Goal: Check status: Check status

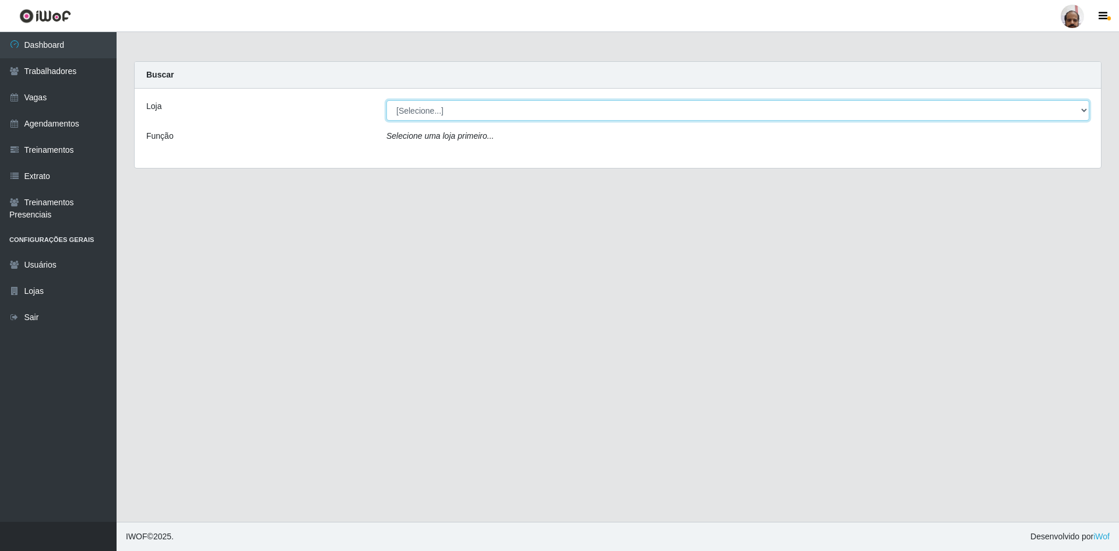
drag, startPoint x: 1078, startPoint y: 111, endPoint x: 943, endPoint y: 119, distance: 134.9
click at [1078, 111] on select "[Selecione...] Mar Vermelho - Loja 05" at bounding box center [737, 110] width 703 height 20
select select "252"
click at [386, 100] on select "[Selecione...] Mar Vermelho - Loja 05" at bounding box center [737, 110] width 703 height 20
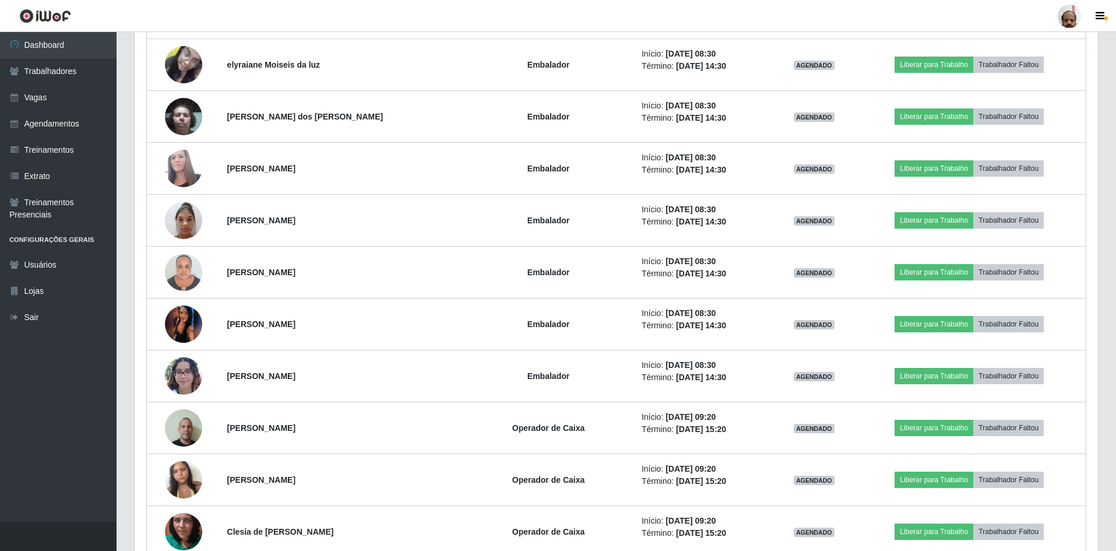
scroll to position [1224, 0]
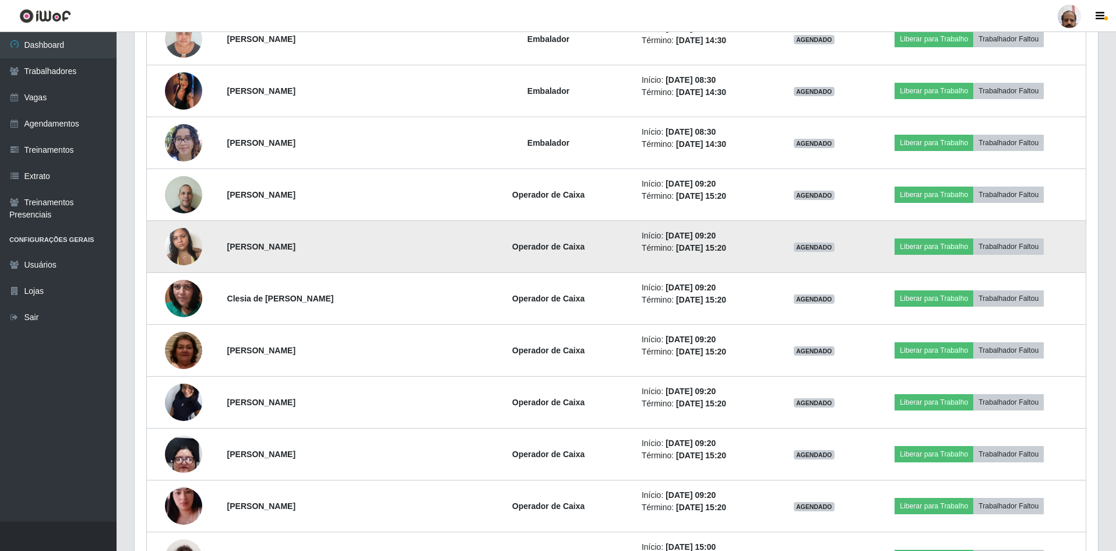
click at [177, 241] on img at bounding box center [183, 247] width 37 height 50
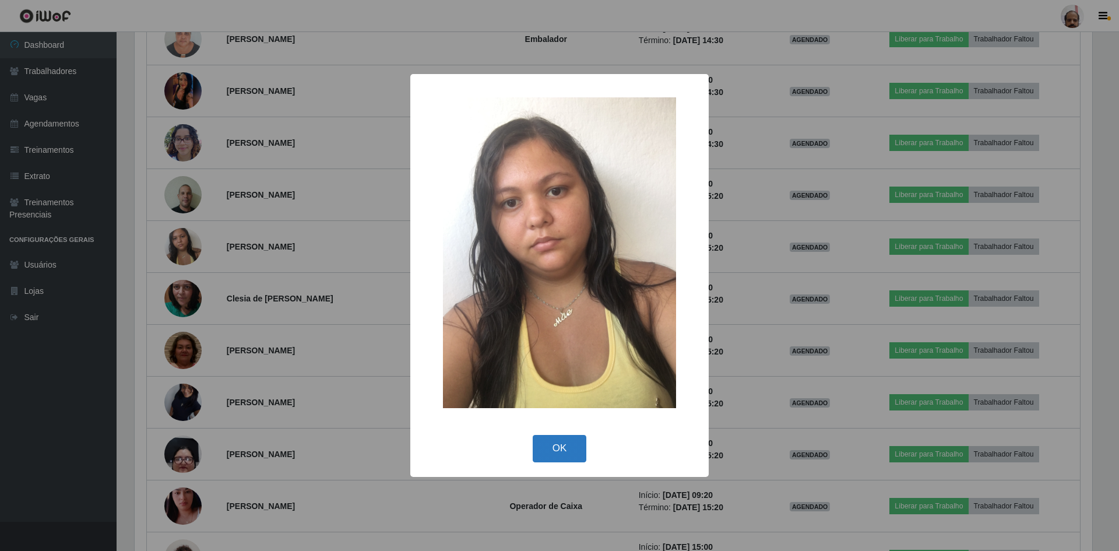
drag, startPoint x: 553, startPoint y: 445, endPoint x: 541, endPoint y: 440, distance: 12.6
click at [553, 445] on button "OK" at bounding box center [560, 448] width 54 height 27
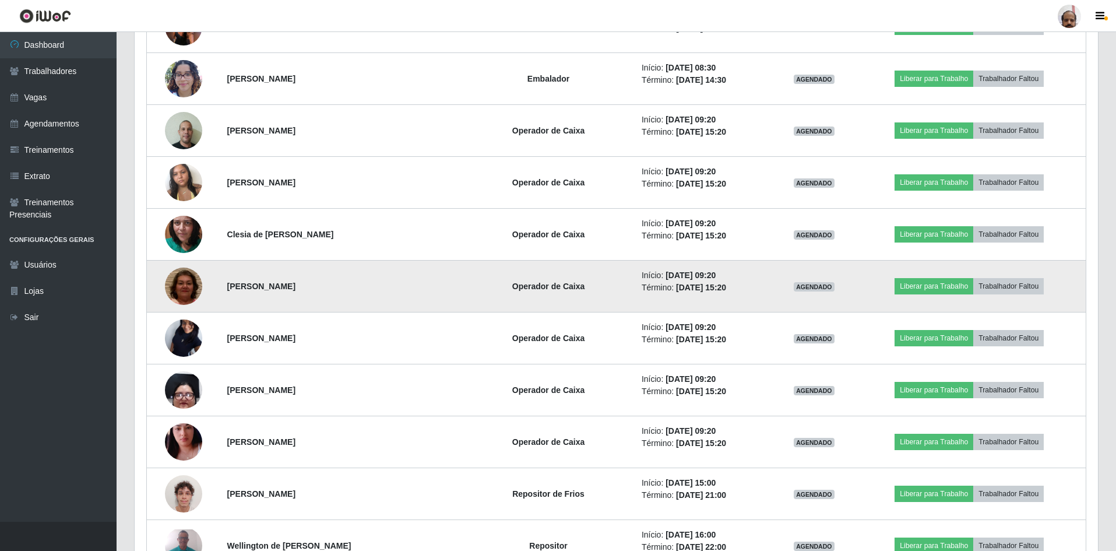
scroll to position [1341, 0]
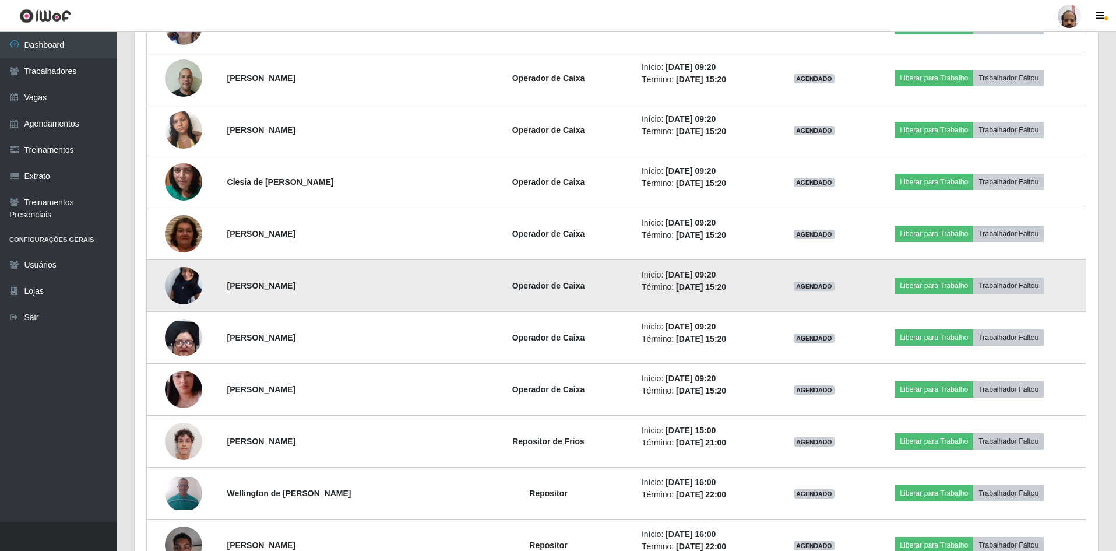
click at [191, 286] on img at bounding box center [183, 285] width 37 height 83
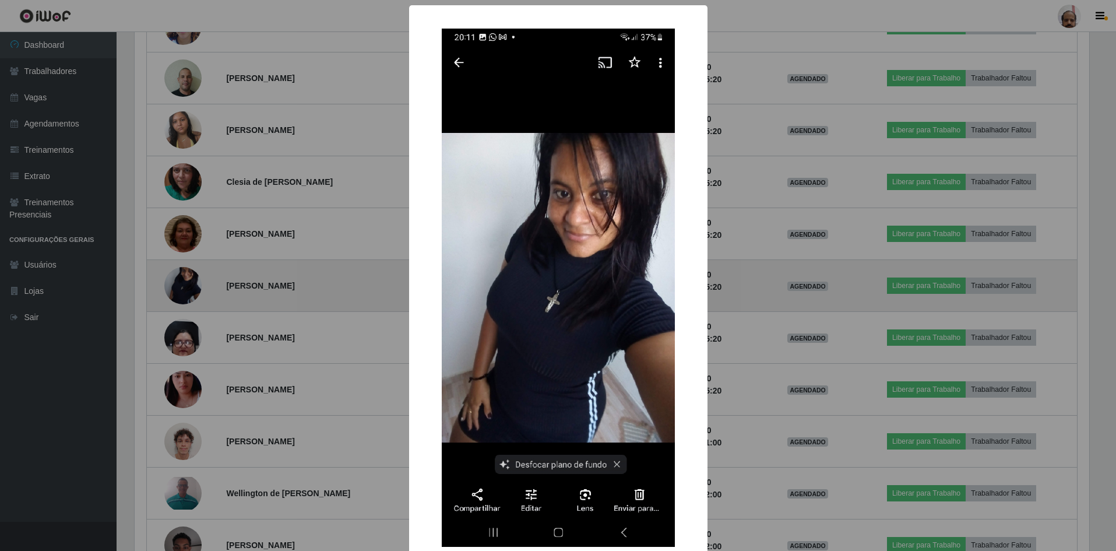
scroll to position [242, 958]
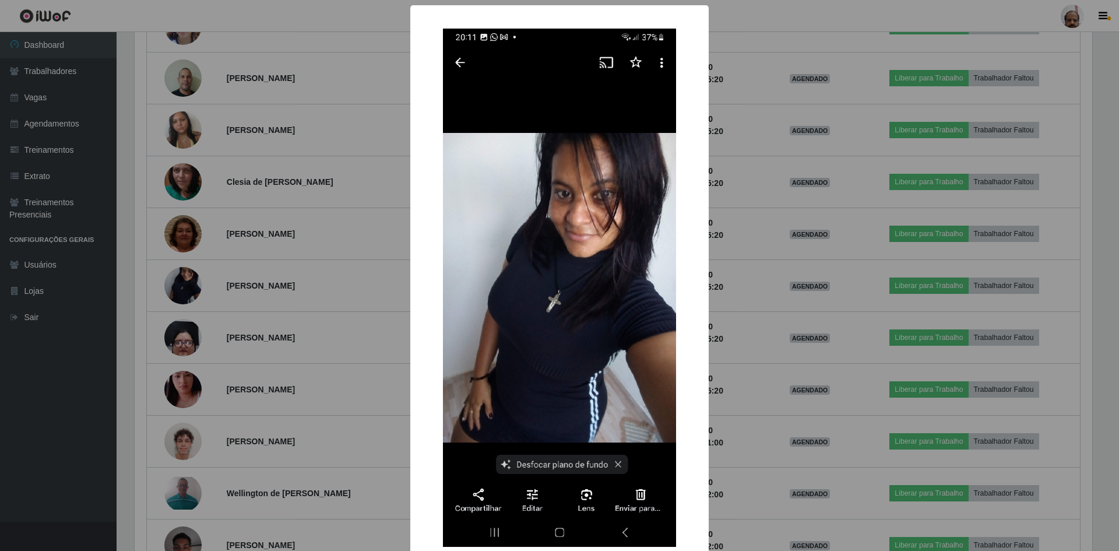
click at [734, 433] on div "× OK Cancel" at bounding box center [559, 275] width 1119 height 551
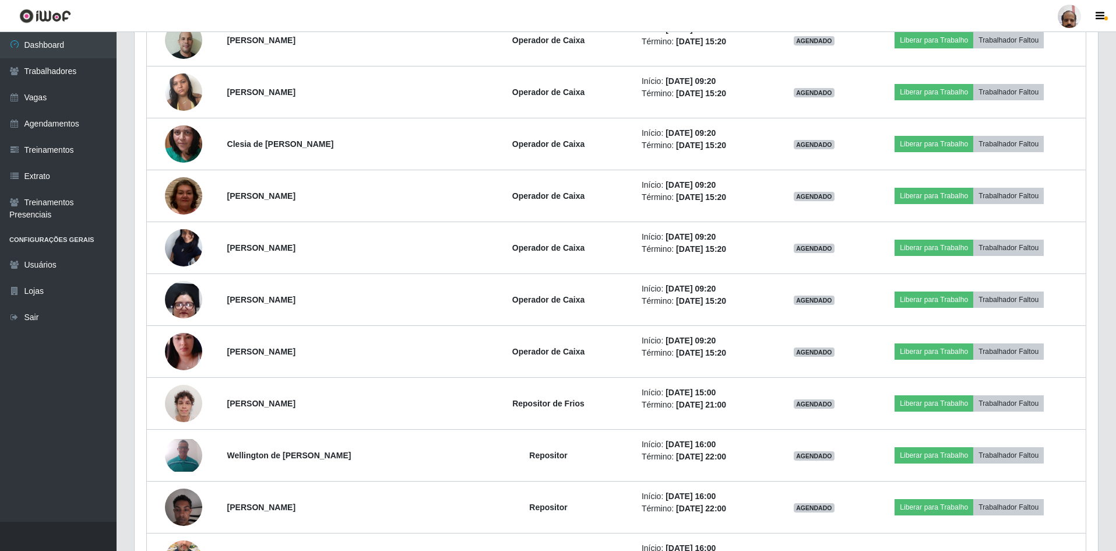
scroll to position [1399, 0]
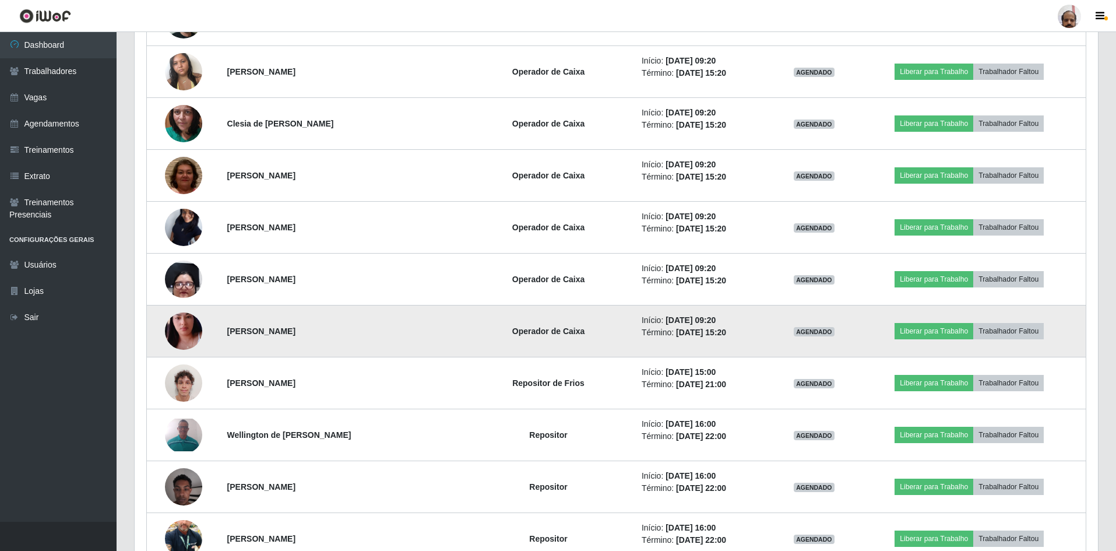
click at [166, 329] on img at bounding box center [183, 331] width 37 height 66
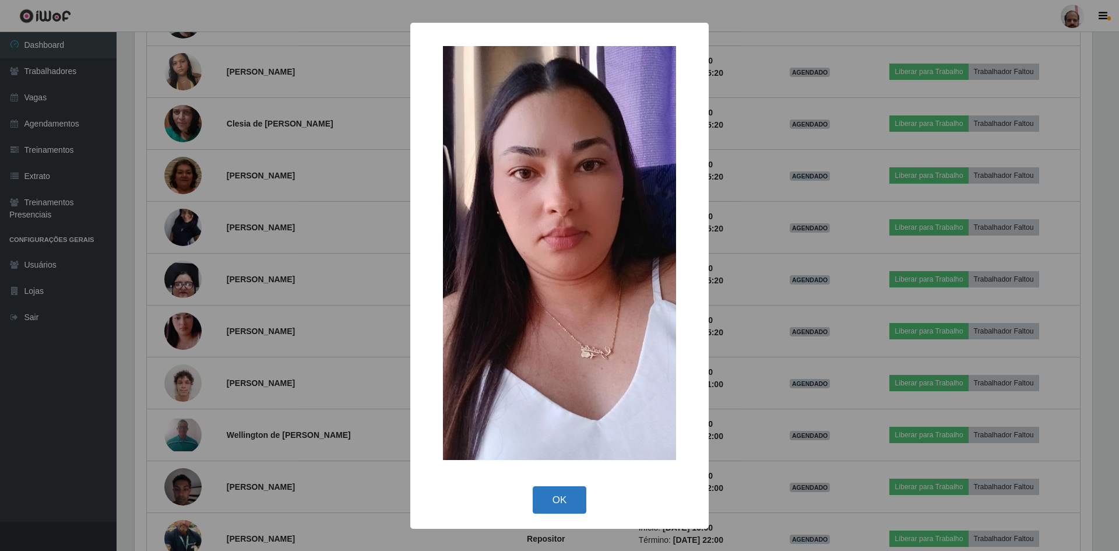
click at [575, 496] on button "OK" at bounding box center [560, 499] width 54 height 27
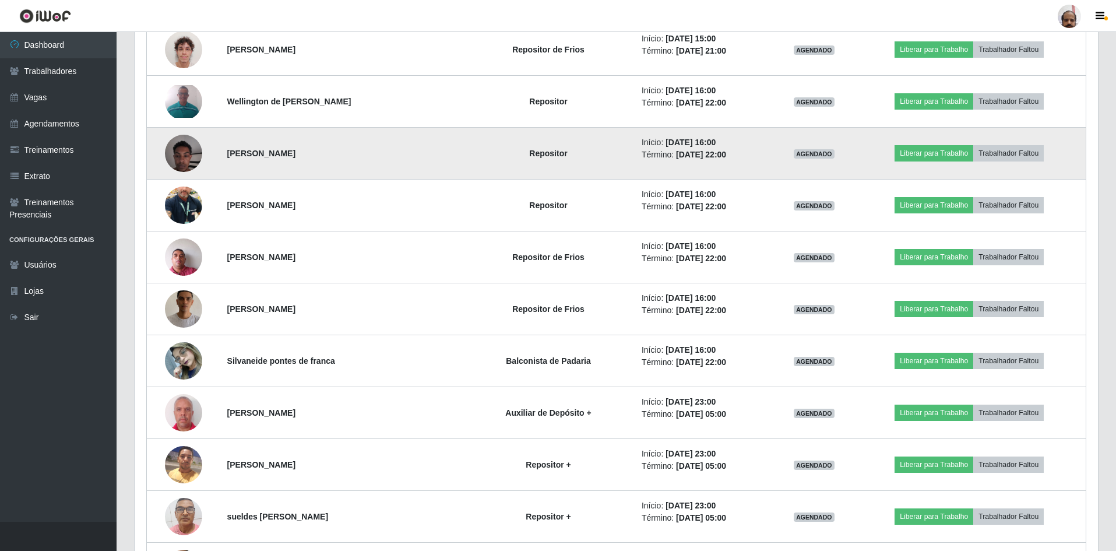
scroll to position [1749, 0]
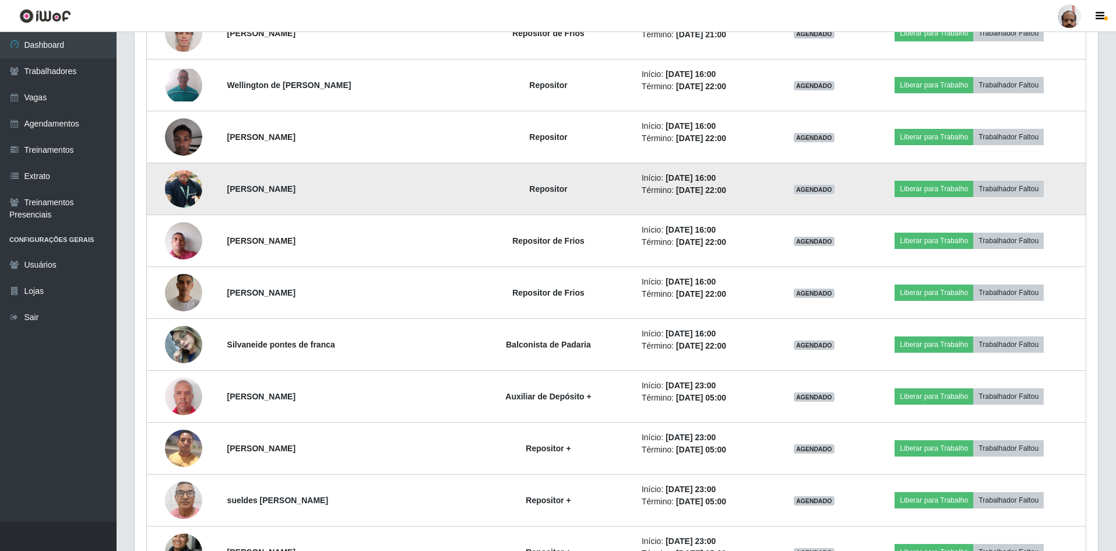
click at [191, 188] on img at bounding box center [183, 189] width 37 height 66
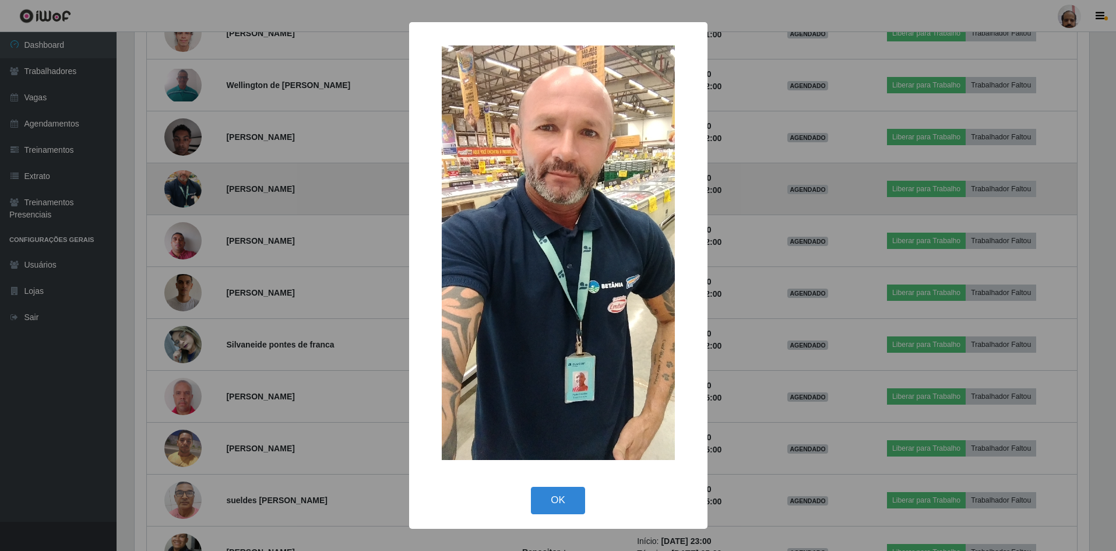
scroll to position [242, 958]
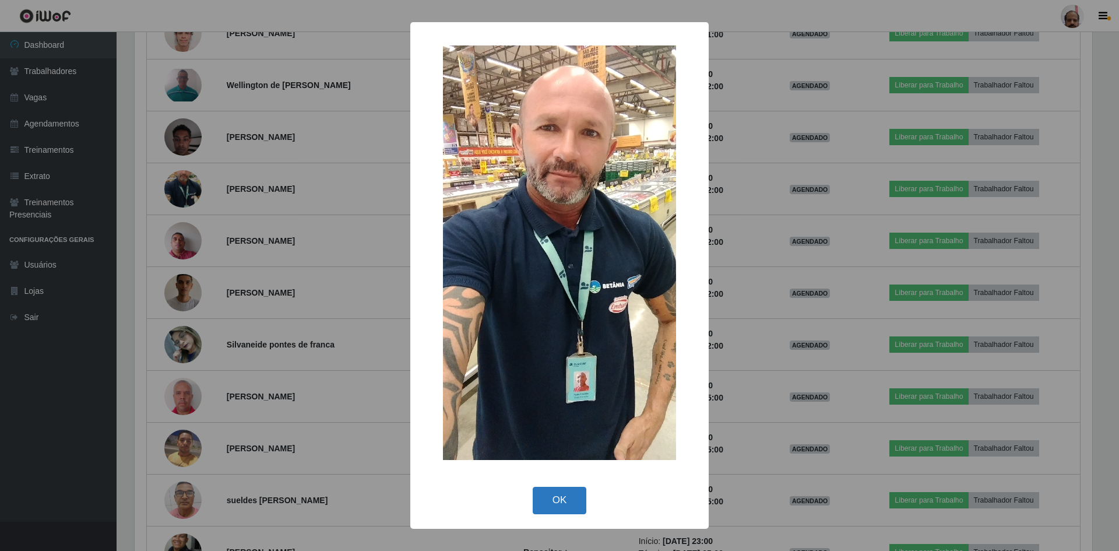
click at [544, 500] on button "OK" at bounding box center [560, 500] width 54 height 27
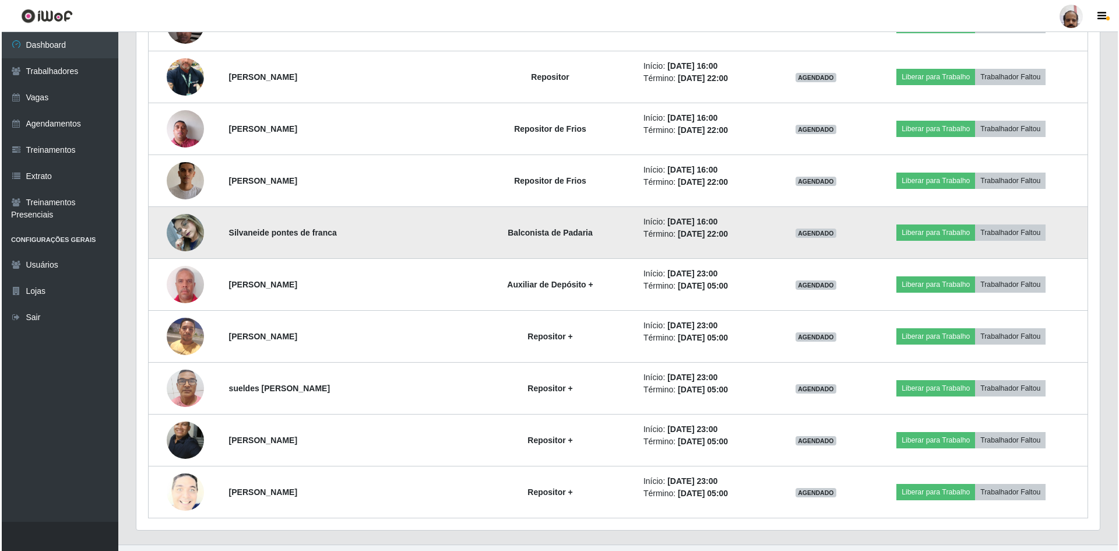
scroll to position [1865, 0]
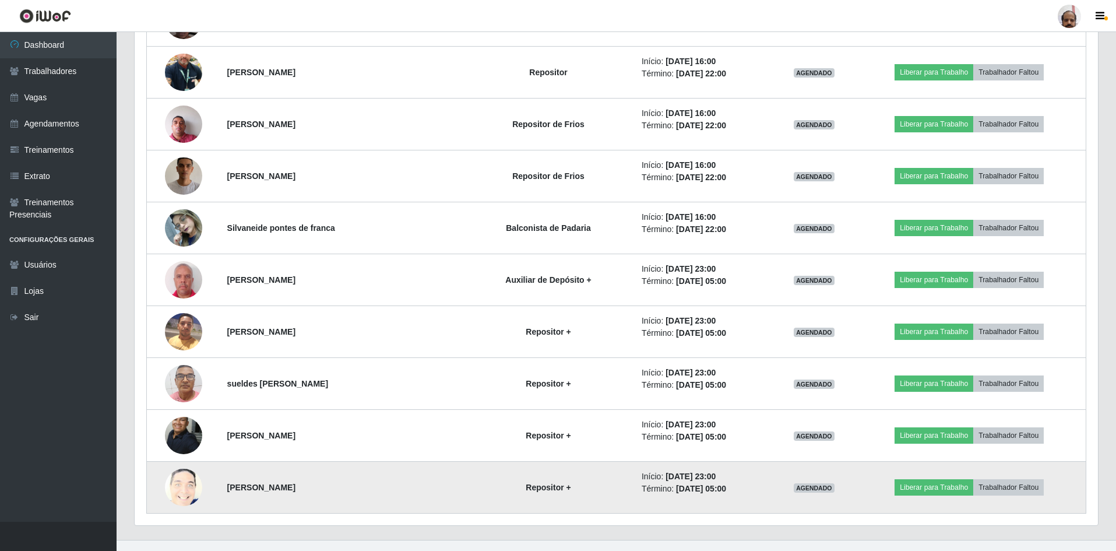
click at [187, 493] on img at bounding box center [183, 488] width 37 height 46
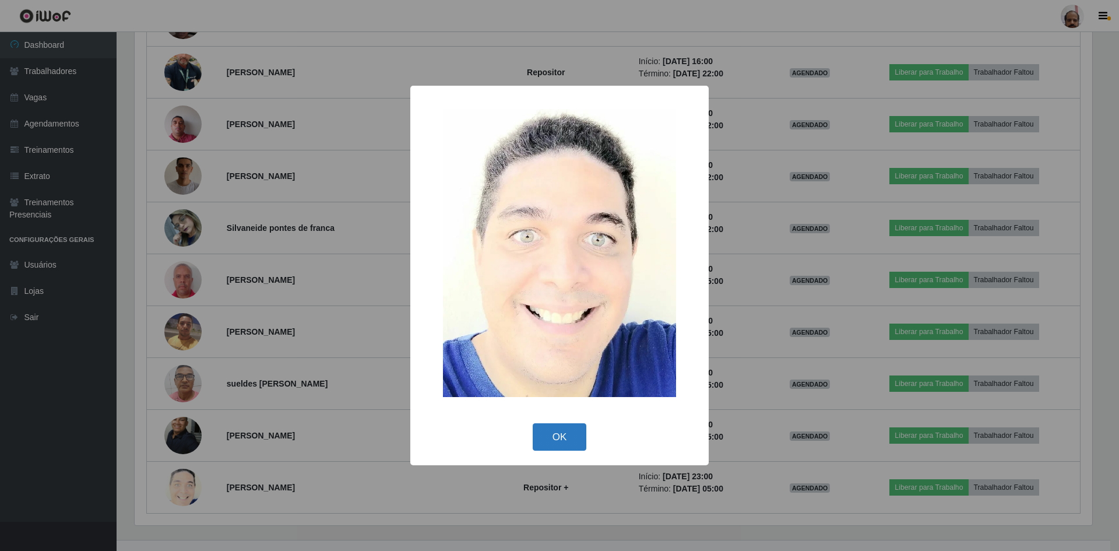
click at [571, 439] on button "OK" at bounding box center [560, 436] width 54 height 27
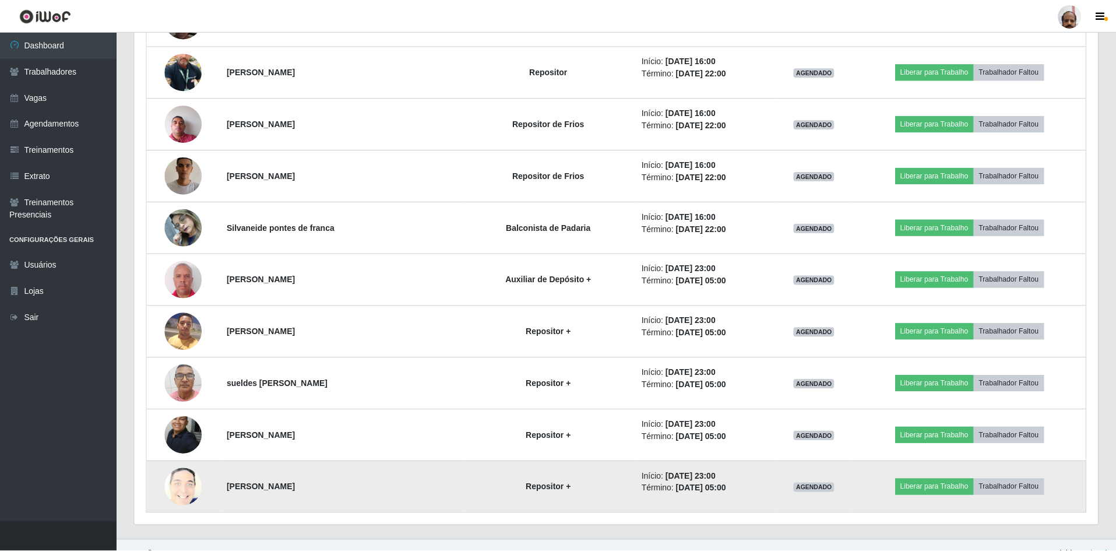
scroll to position [242, 964]
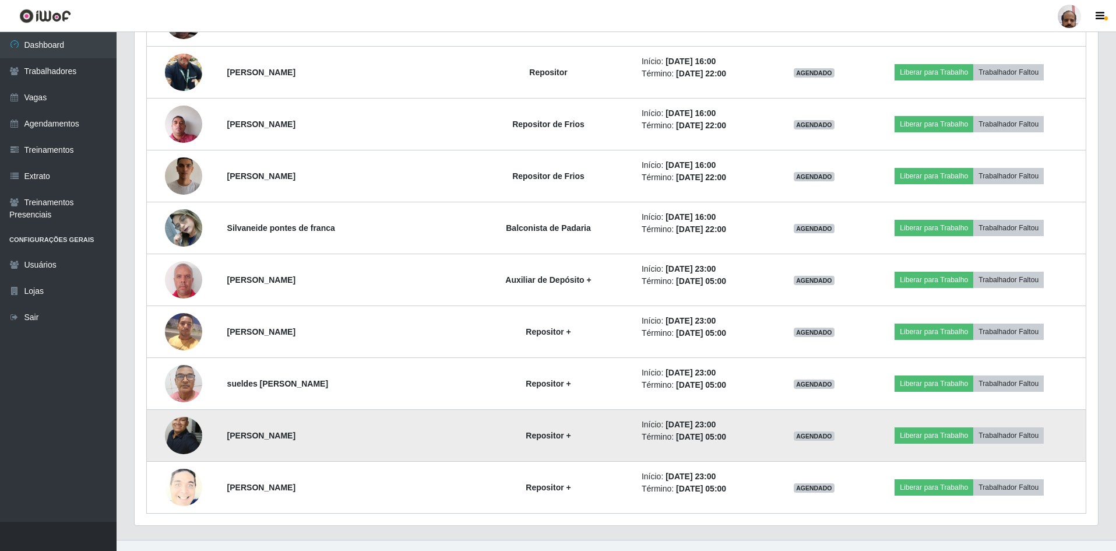
click at [175, 436] on img at bounding box center [183, 435] width 37 height 51
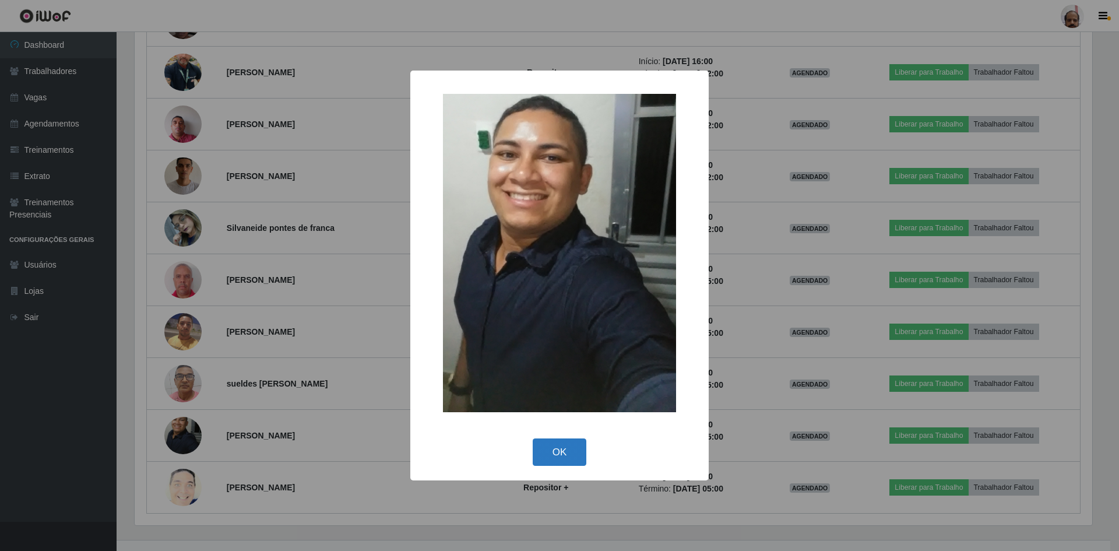
click at [547, 449] on button "OK" at bounding box center [560, 451] width 54 height 27
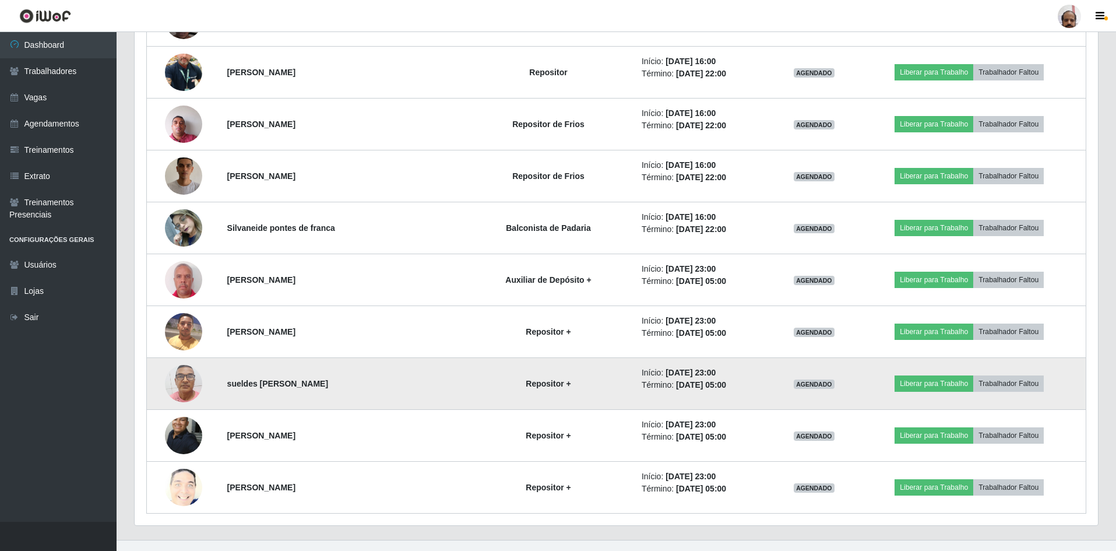
click at [191, 388] on img at bounding box center [183, 383] width 37 height 50
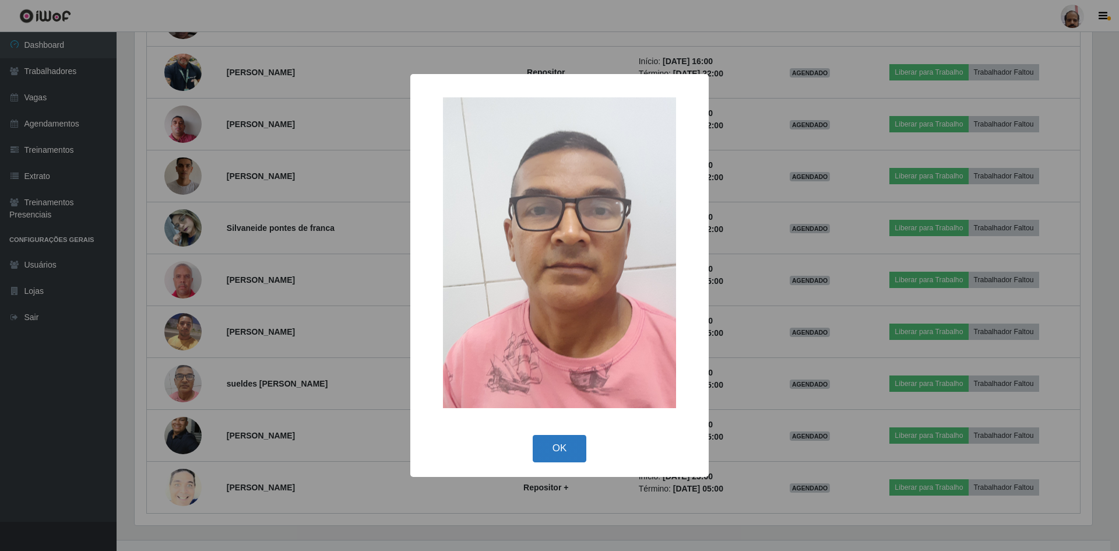
click at [568, 447] on button "OK" at bounding box center [560, 448] width 54 height 27
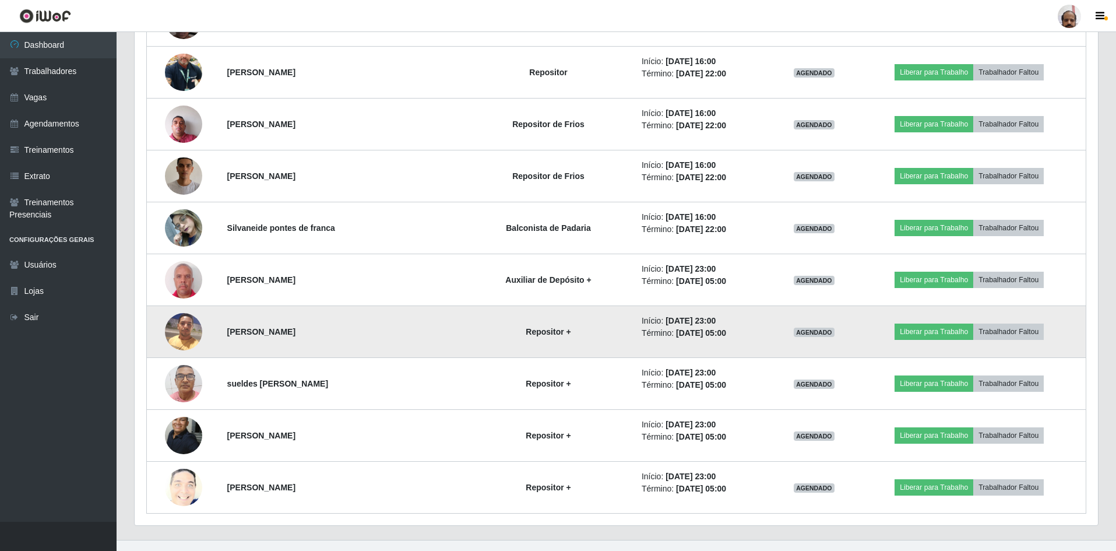
click at [188, 330] on img at bounding box center [183, 332] width 37 height 50
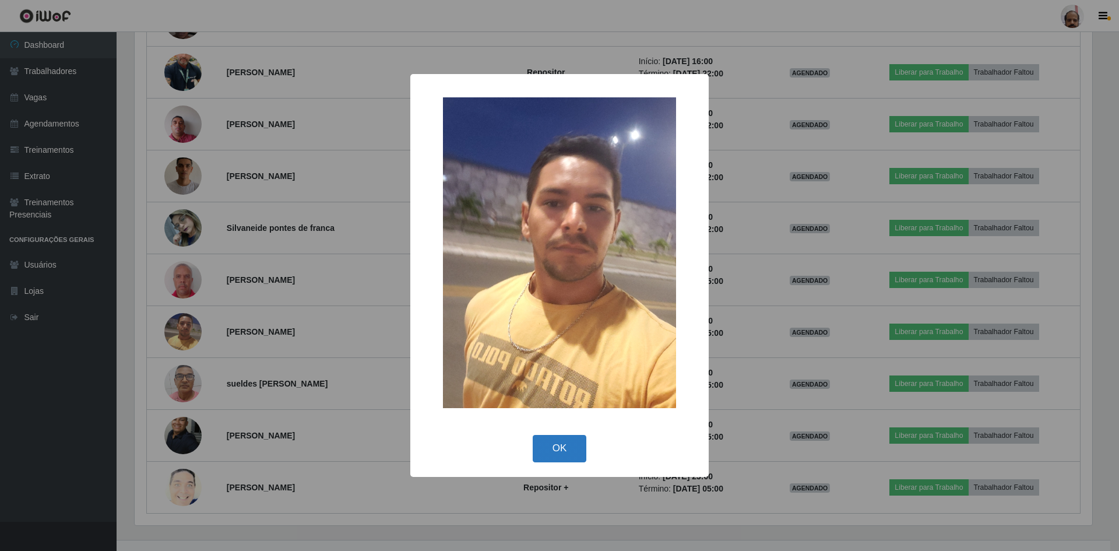
click at [573, 444] on button "OK" at bounding box center [560, 448] width 54 height 27
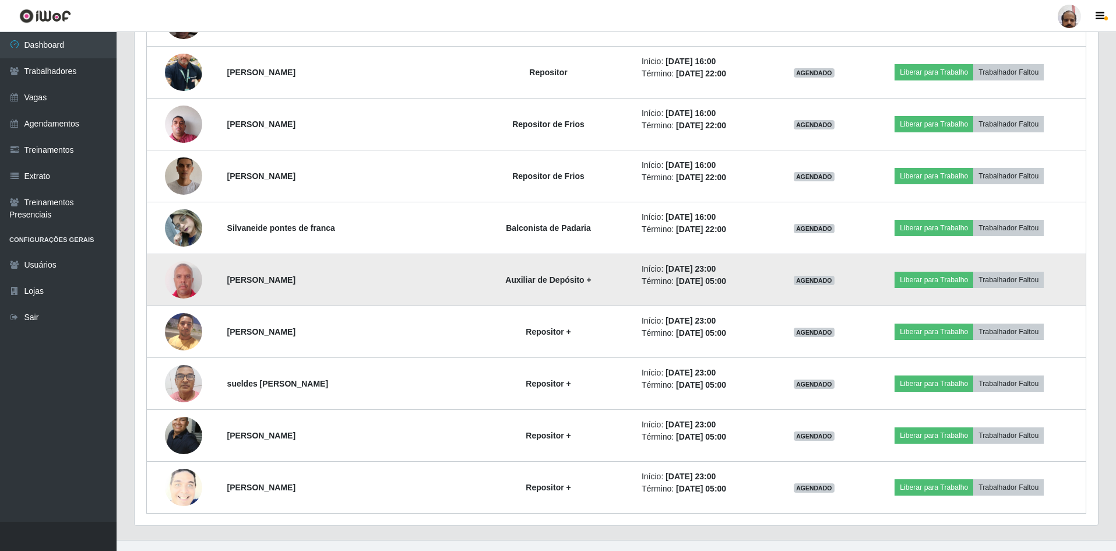
click at [191, 277] on img at bounding box center [183, 279] width 37 height 41
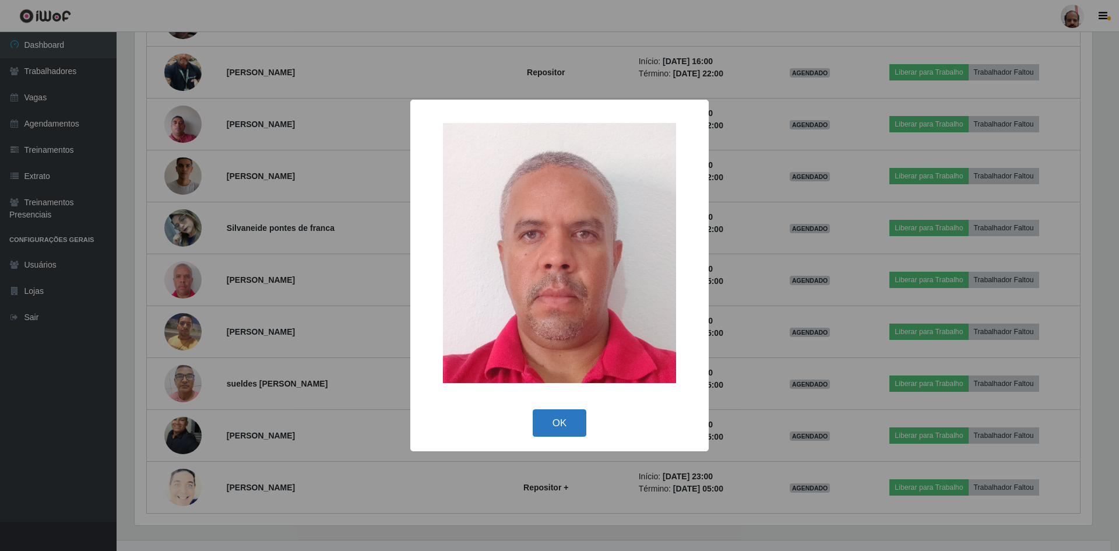
click at [575, 423] on button "OK" at bounding box center [560, 422] width 54 height 27
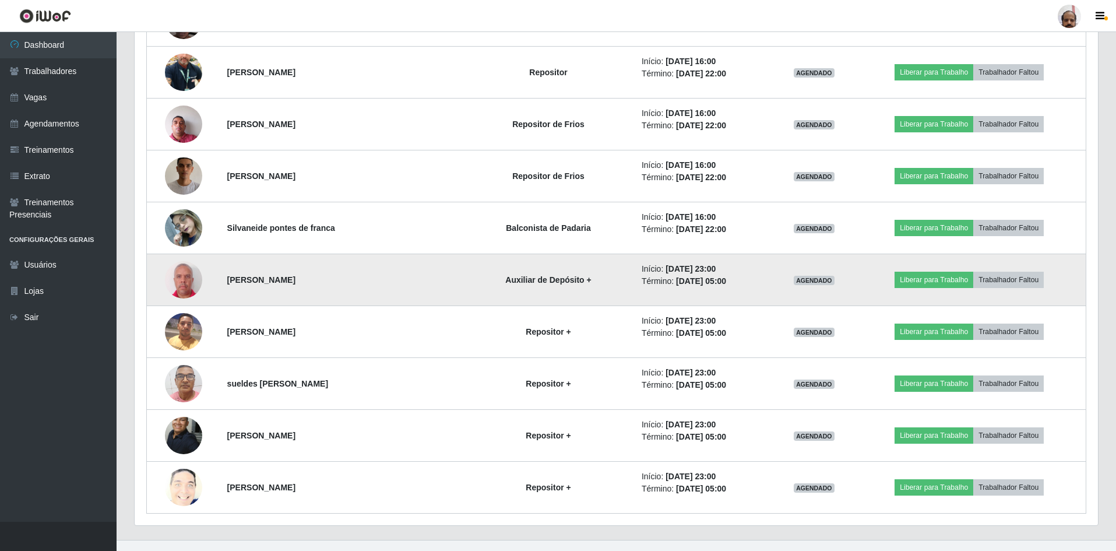
click at [191, 283] on img at bounding box center [183, 279] width 37 height 41
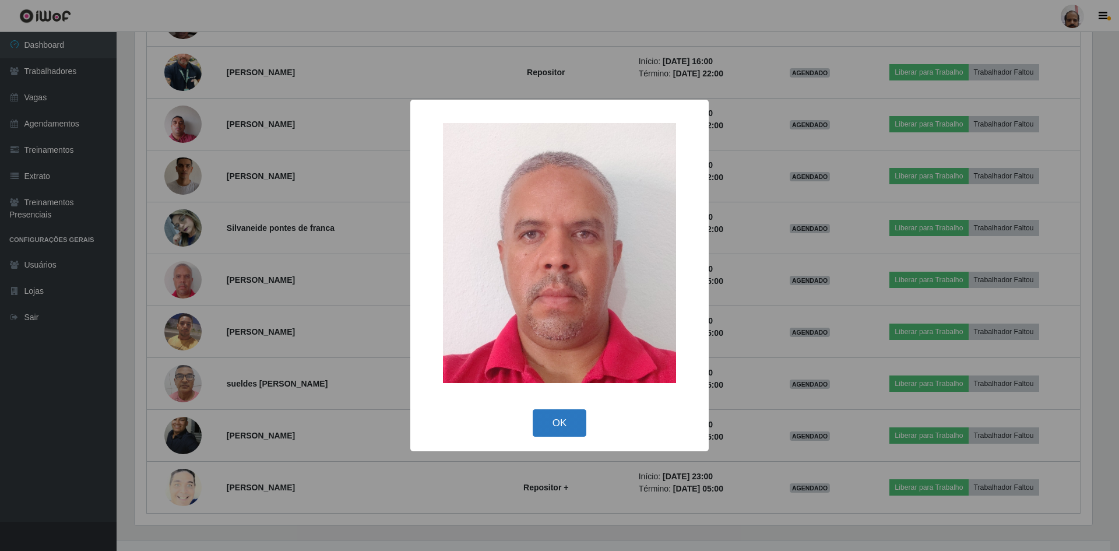
click at [567, 424] on button "OK" at bounding box center [560, 422] width 54 height 27
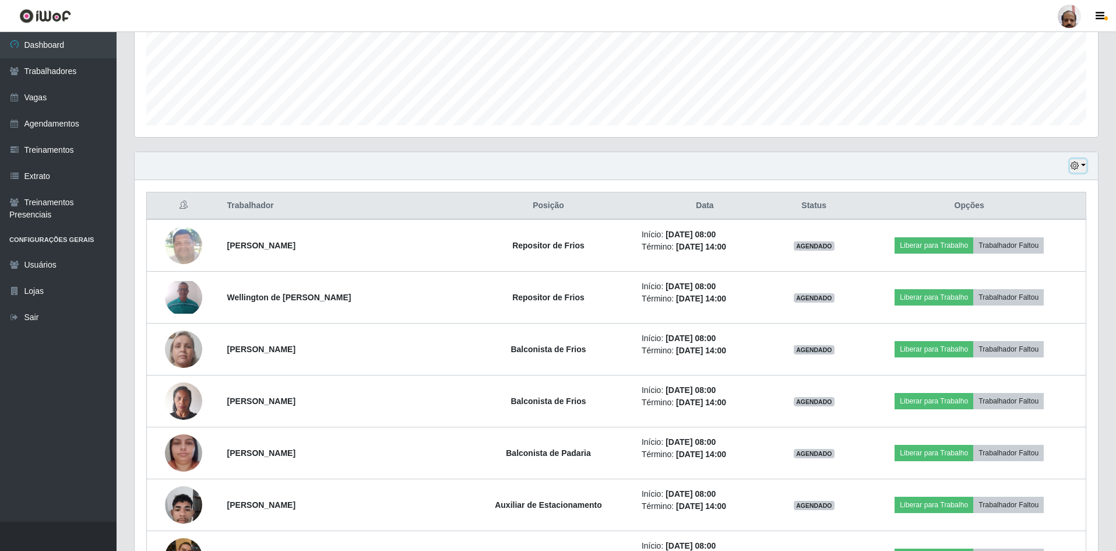
click at [1077, 165] on icon "button" at bounding box center [1075, 165] width 8 height 8
click at [1014, 254] on button "1 Semana" at bounding box center [1040, 260] width 92 height 24
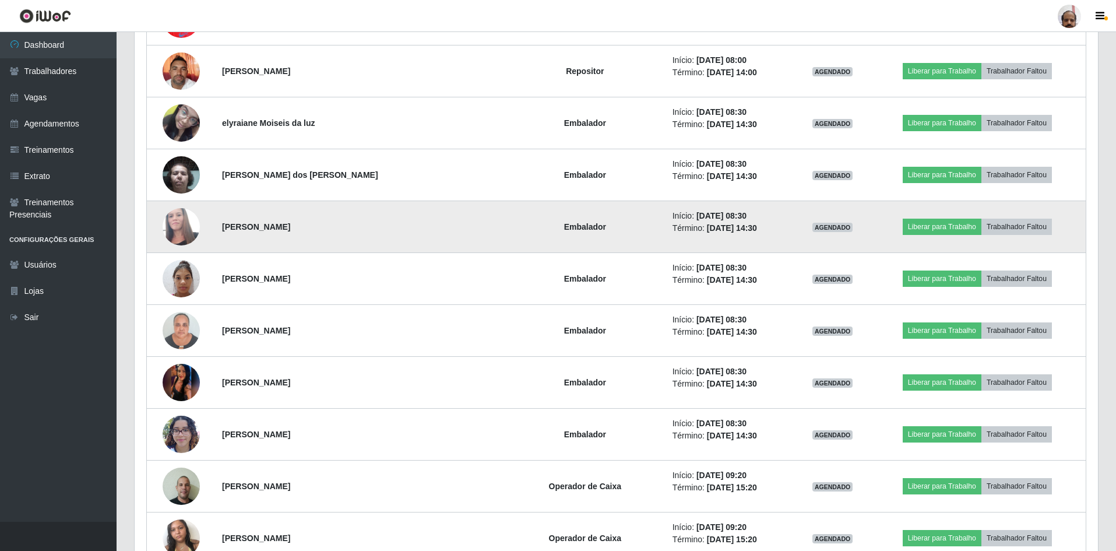
click at [174, 227] on img at bounding box center [181, 226] width 37 height 63
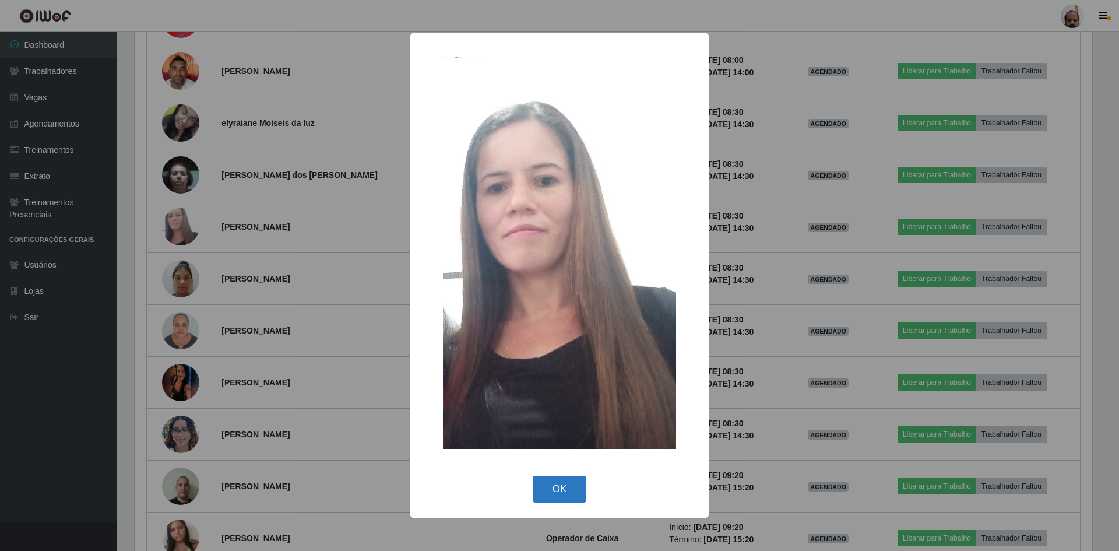
click at [570, 484] on button "OK" at bounding box center [560, 489] width 54 height 27
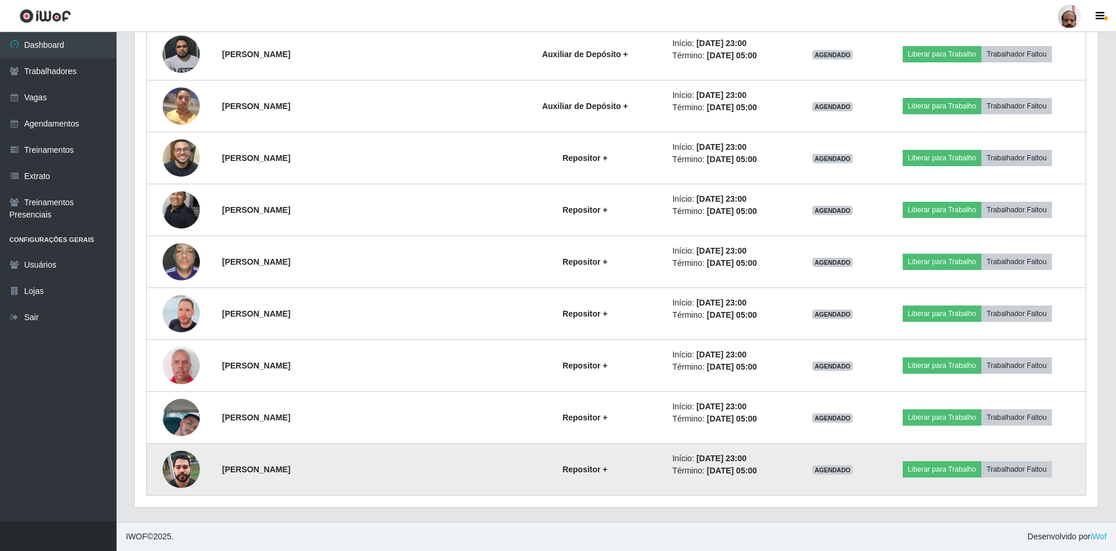
click at [183, 469] on img at bounding box center [181, 469] width 37 height 50
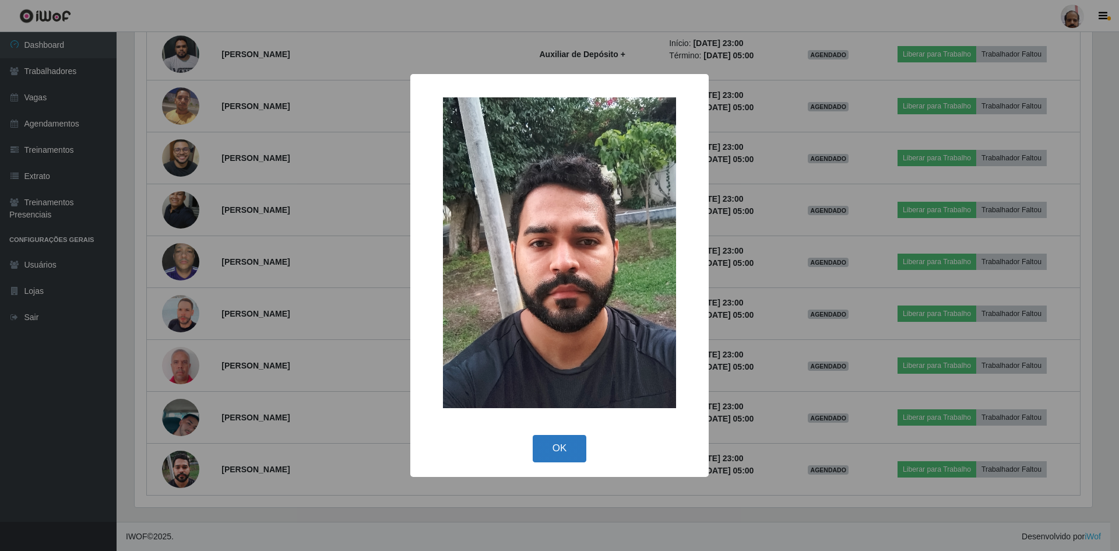
click at [555, 448] on button "OK" at bounding box center [560, 448] width 54 height 27
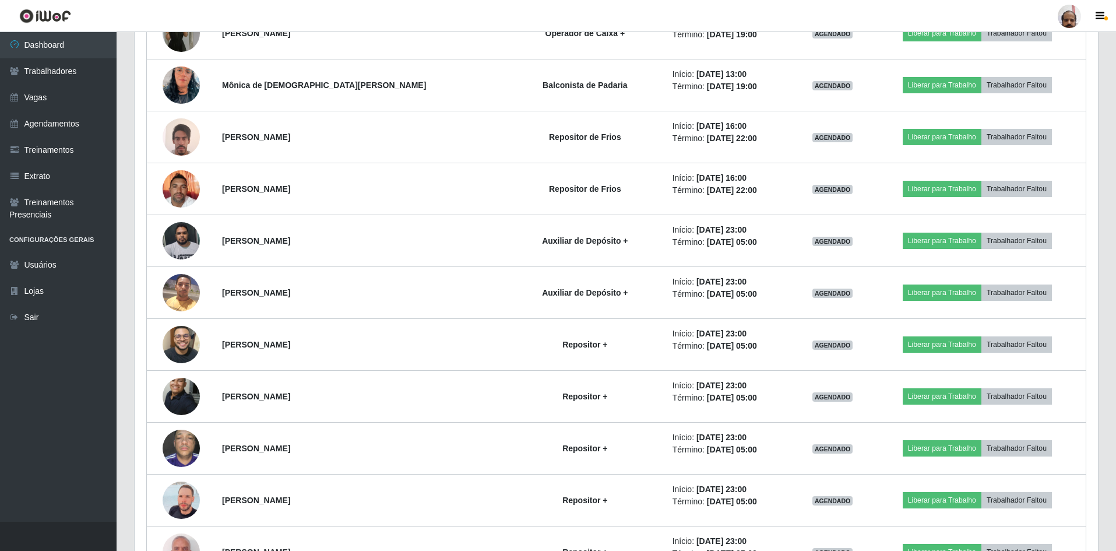
scroll to position [3310, 0]
